Goal: Task Accomplishment & Management: Manage account settings

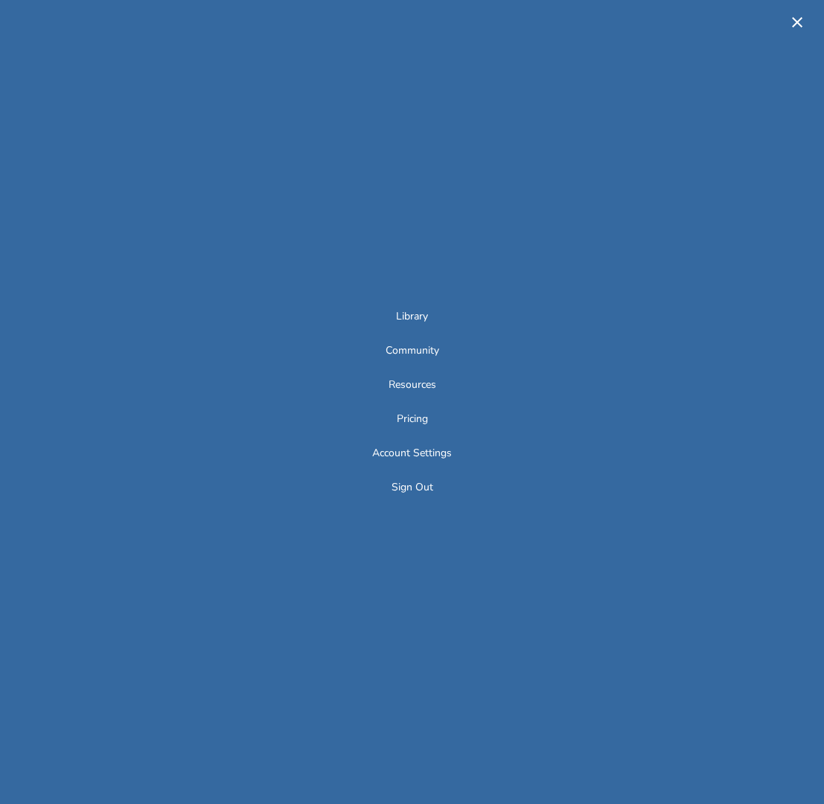
click at [419, 487] on button "Sign Out" at bounding box center [412, 488] width 42 height 13
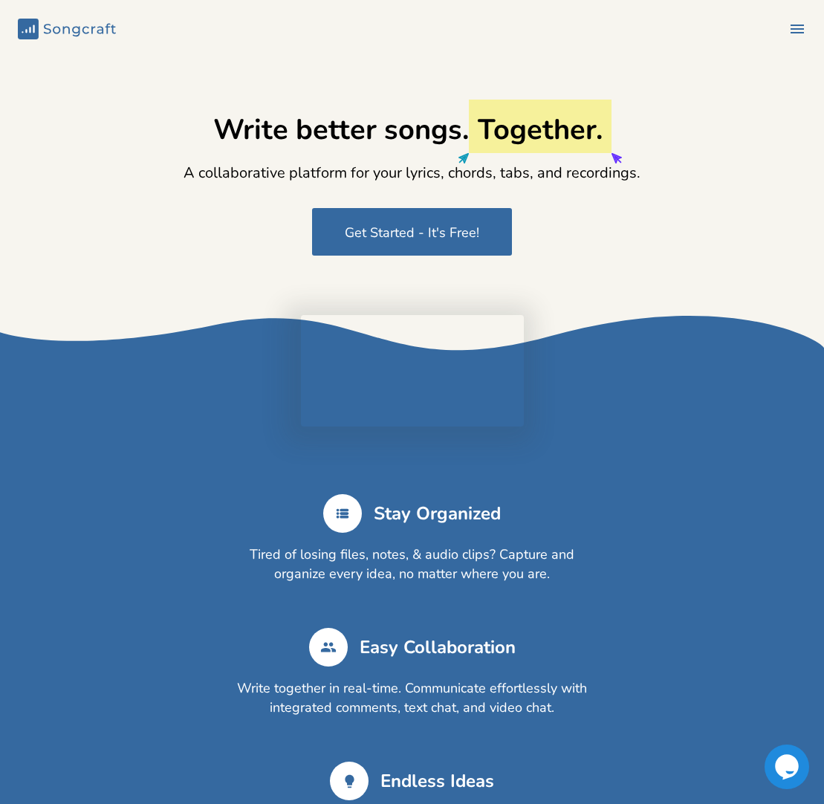
click at [790, 32] on icon "button" at bounding box center [796, 29] width 13 height 9
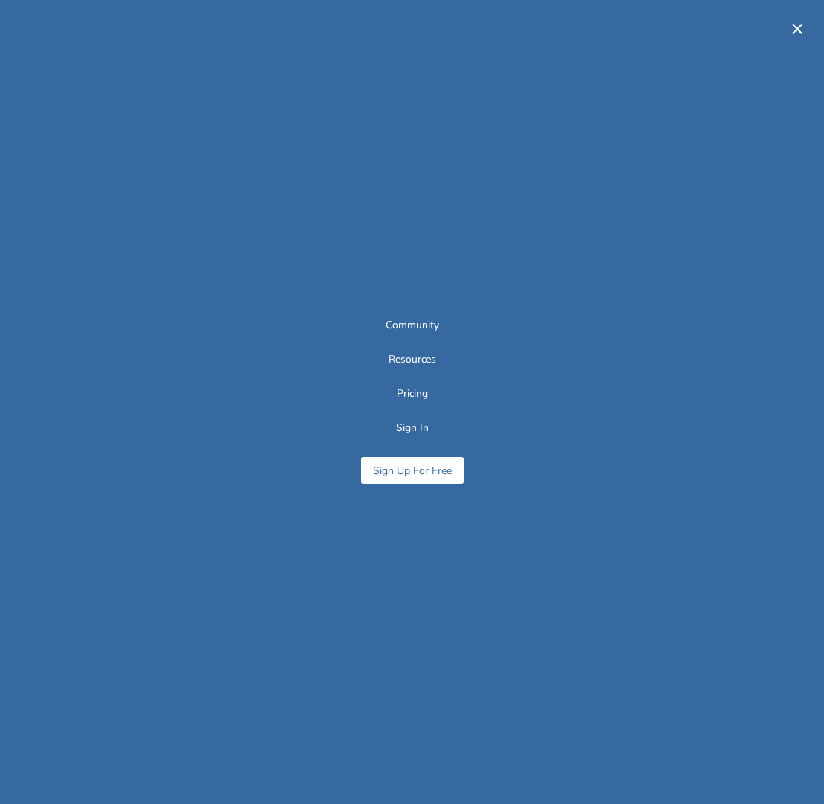
click at [412, 427] on button "Sign In" at bounding box center [412, 429] width 33 height 13
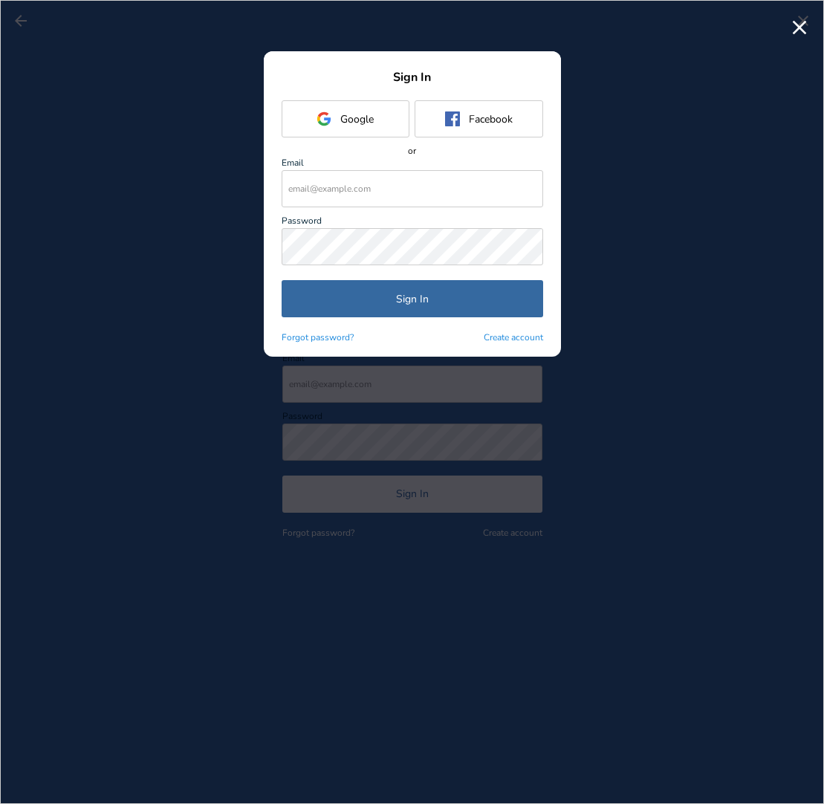
type input "[EMAIL_ADDRESS][DOMAIN_NAME]"
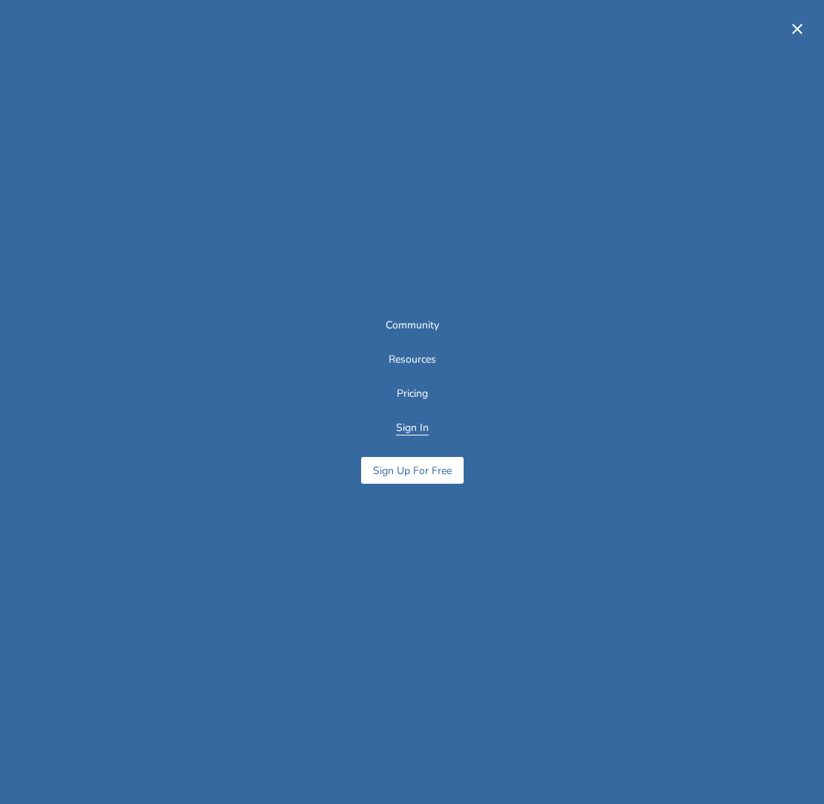
scroll to position [1, 0]
click at [417, 423] on button "Sign In" at bounding box center [412, 429] width 33 height 13
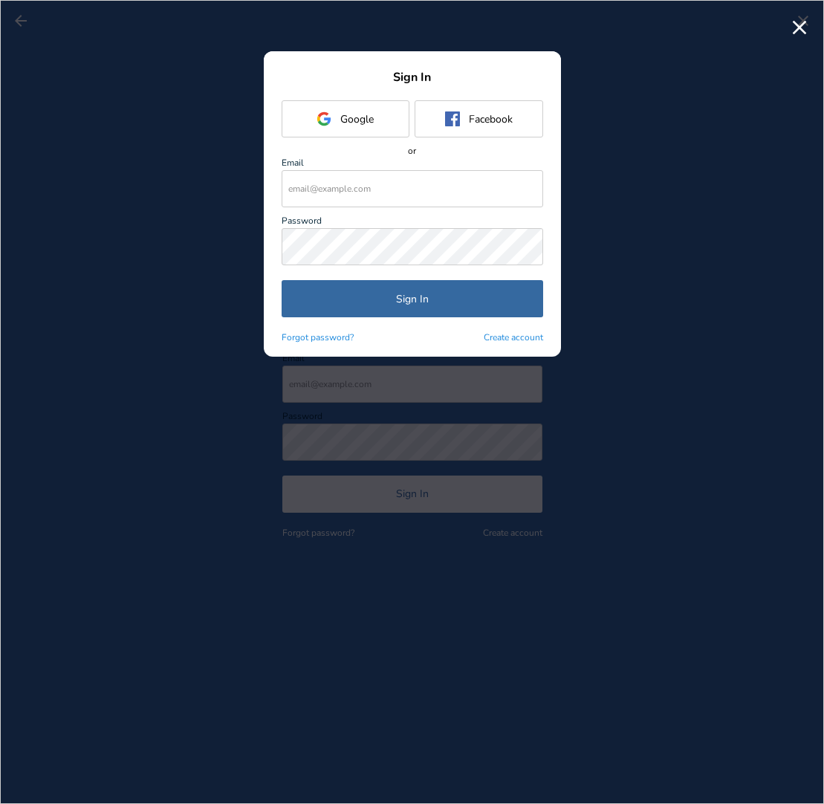
scroll to position [0, 0]
click at [397, 194] on input "text" at bounding box center [412, 188] width 261 height 37
click at [351, 195] on input "text" at bounding box center [412, 188] width 261 height 37
type input "b"
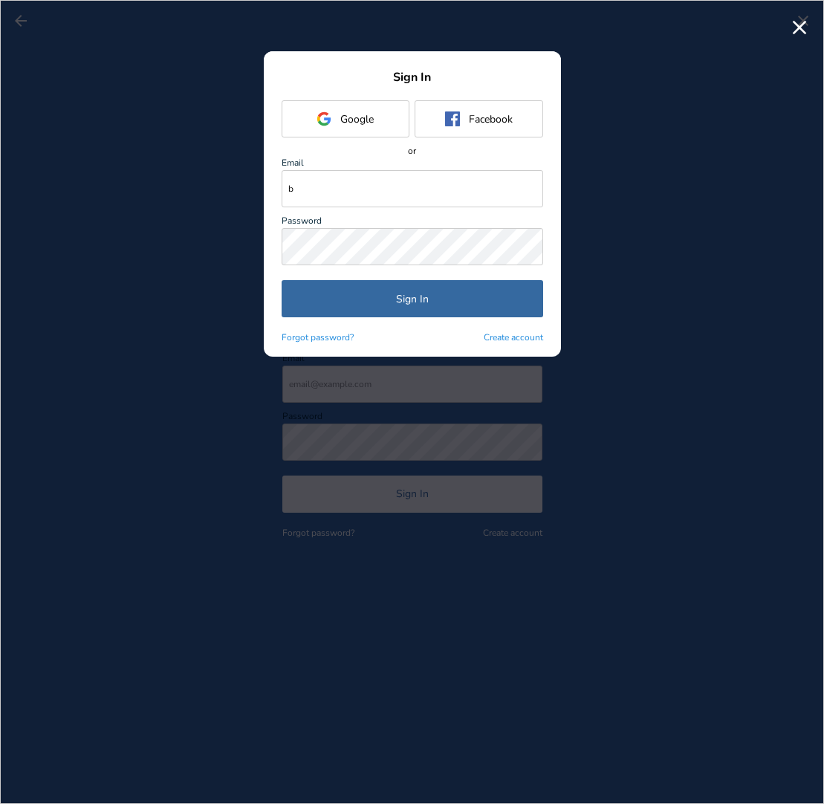
click at [334, 195] on input "b" at bounding box center [412, 188] width 261 height 37
drag, startPoint x: 305, startPoint y: 189, endPoint x: 267, endPoint y: 185, distance: 38.9
click at [267, 185] on div "Sign In Google Facebook Facebook or Email b Password Sign In Forgot password? C…" at bounding box center [412, 212] width 297 height 287
type input "[EMAIL_ADDRESS][DOMAIN_NAME]"
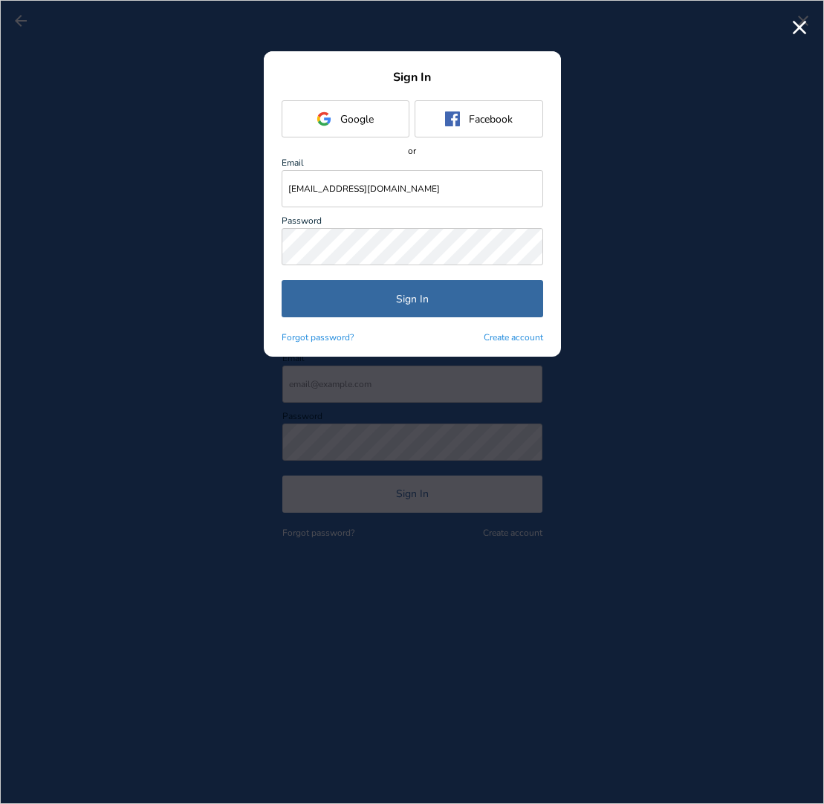
scroll to position [-2, 1]
click at [403, 296] on button "Sign In" at bounding box center [412, 298] width 261 height 37
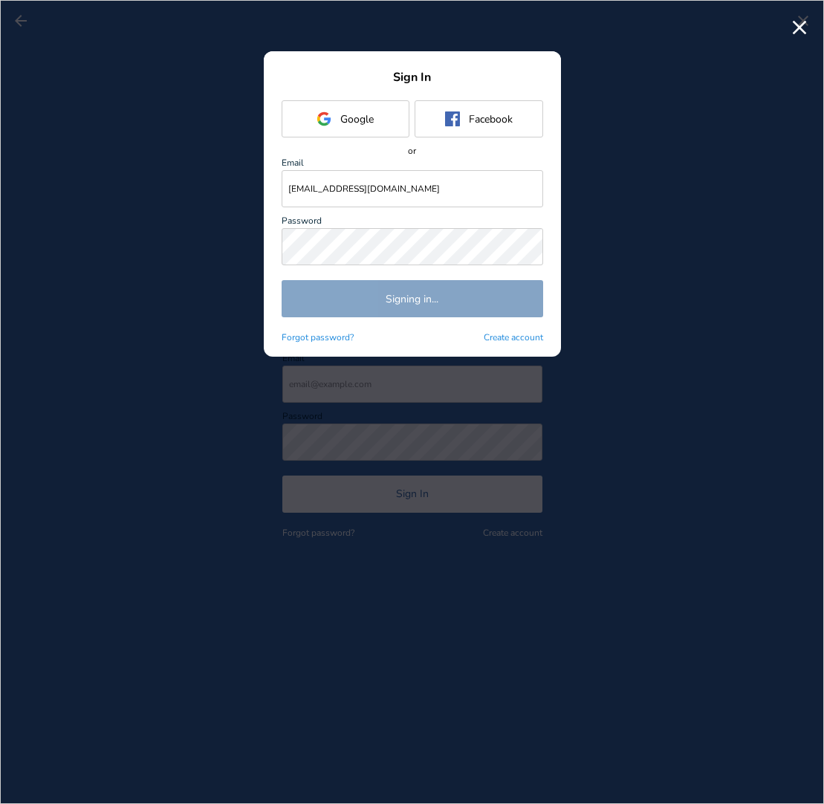
scroll to position [0, 0]
